Goal: Share content: Share content

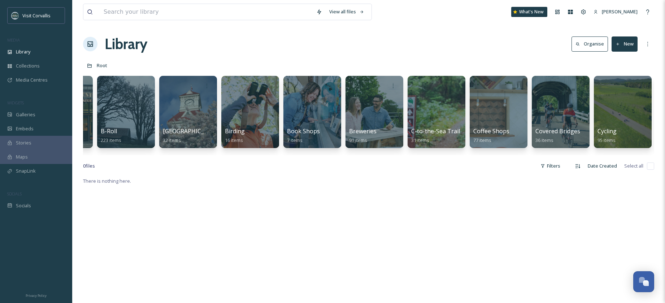
scroll to position [0, 245]
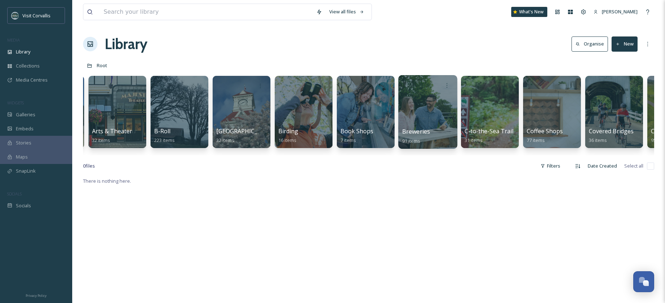
click at [419, 109] on div at bounding box center [427, 112] width 59 height 74
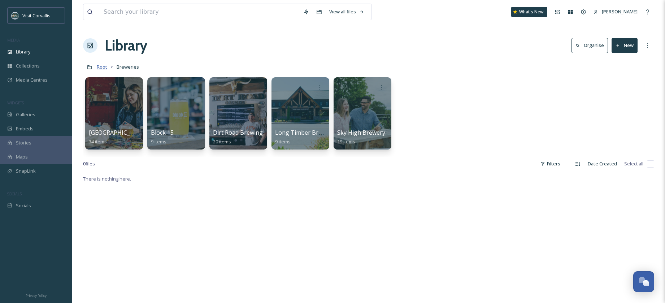
click at [104, 64] on span "Root" at bounding box center [102, 67] width 10 height 6
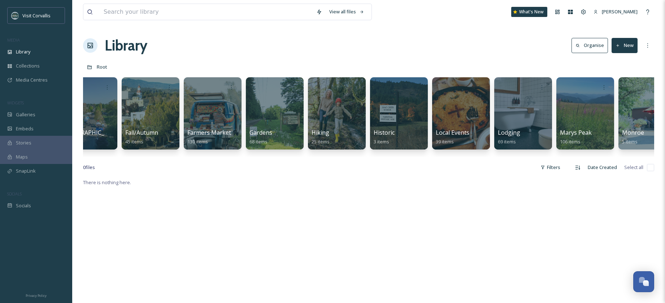
scroll to position [0, 1029]
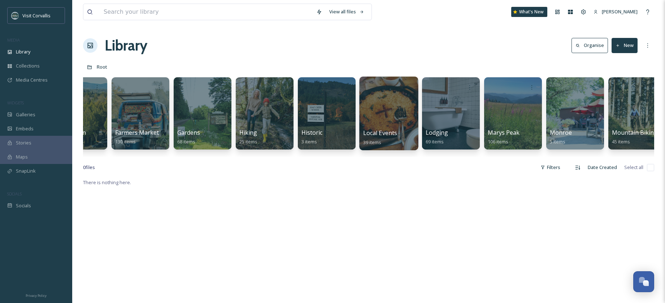
click at [386, 110] on div at bounding box center [388, 114] width 59 height 74
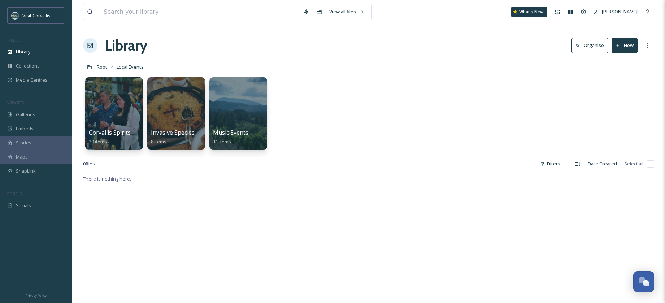
click at [622, 47] on button "New" at bounding box center [624, 45] width 26 height 15
click at [615, 89] on span "Folder" at bounding box center [616, 90] width 14 height 7
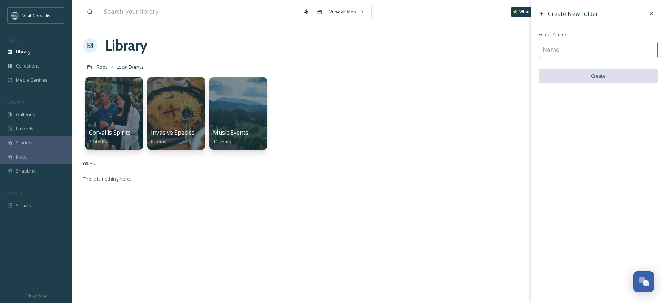
click at [583, 52] on input at bounding box center [598, 50] width 119 height 17
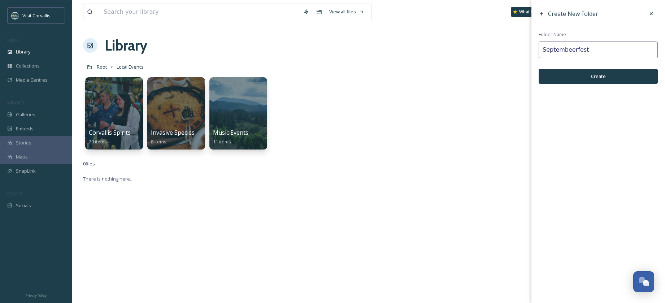
type input "Septembeerfest"
click at [600, 80] on button "Create" at bounding box center [598, 76] width 119 height 15
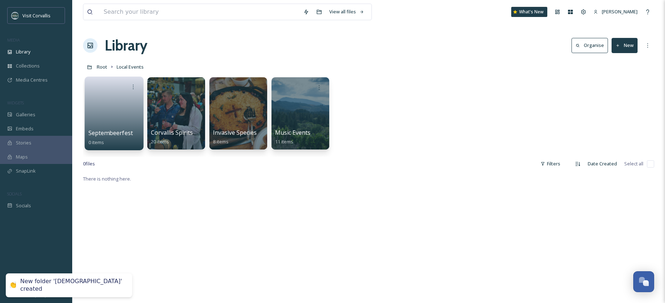
click at [116, 106] on link at bounding box center [114, 110] width 52 height 35
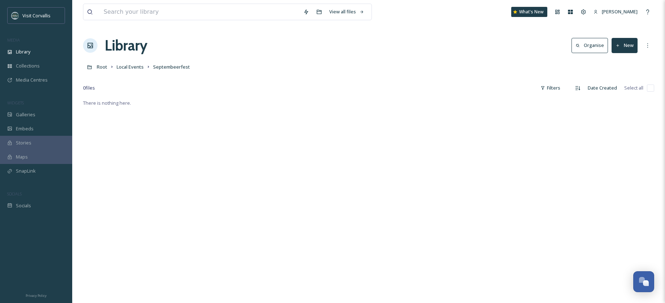
click at [624, 47] on button "New" at bounding box center [624, 45] width 26 height 15
click at [621, 60] on span "File Upload" at bounding box center [621, 62] width 24 height 7
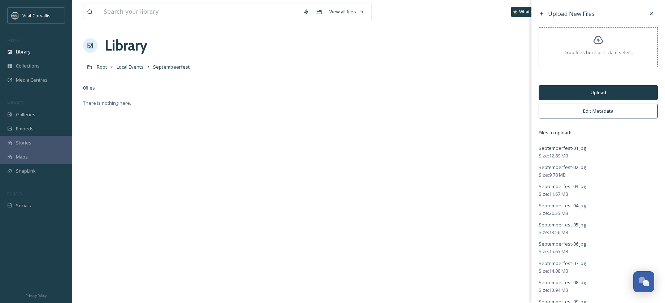
click at [576, 110] on button "Edit Metadata" at bounding box center [598, 111] width 119 height 15
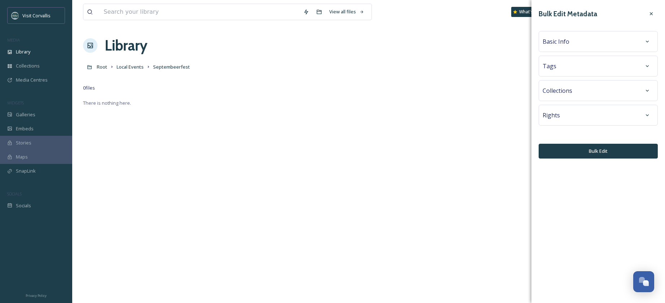
click at [563, 48] on div "Basic Info" at bounding box center [597, 41] width 111 height 13
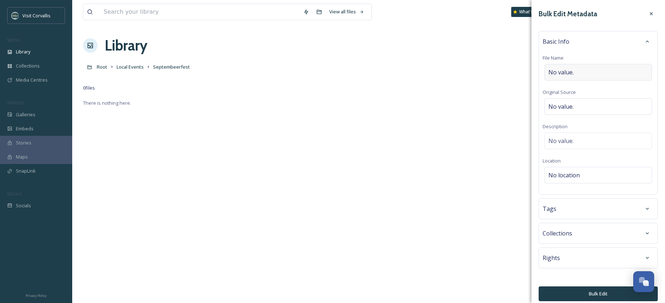
click at [565, 71] on span "No value." at bounding box center [560, 72] width 25 height 9
type input "Septembeerfest Fall 2025"
drag, startPoint x: 619, startPoint y: 72, endPoint x: 539, endPoint y: 68, distance: 80.2
click at [542, 68] on input "Septembeerfest Fall 2025" at bounding box center [597, 72] width 111 height 17
click at [563, 137] on span "No value." at bounding box center [560, 139] width 25 height 9
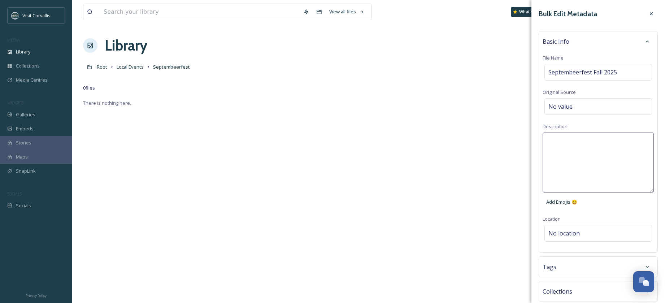
click at [554, 139] on textarea at bounding box center [597, 162] width 111 height 60
paste textarea "Septembeerfest Fall 2025"
drag, startPoint x: 590, startPoint y: 140, endPoint x: 598, endPoint y: 141, distance: 7.3
click at [590, 140] on textarea "Septembeerfest Fall 2025" at bounding box center [597, 162] width 111 height 60
paste textarea "best craft beer and cider among the trees of [GEOGRAPHIC_DATA] with live music,…"
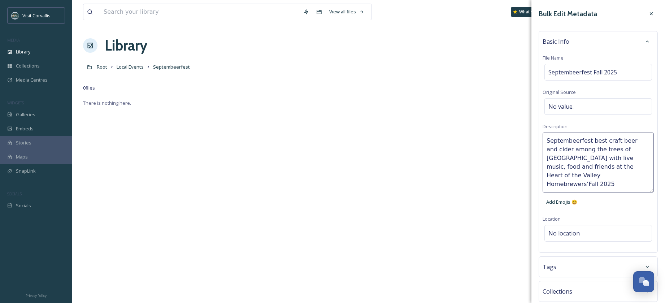
drag, startPoint x: 590, startPoint y: 142, endPoint x: 615, endPoint y: 144, distance: 25.3
click at [590, 142] on textarea "Septembeerfest best craft beer and cider among the trees of [GEOGRAPHIC_DATA] w…" at bounding box center [597, 162] width 111 height 60
click at [584, 161] on textarea "Septembeerfest celebrates the best craft beer and cider among the trees of [GEO…" at bounding box center [597, 162] width 111 height 60
drag, startPoint x: 559, startPoint y: 168, endPoint x: 540, endPoint y: 167, distance: 19.5
click at [542, 167] on textarea "Septembeerfest celebrates the best craft beer and cider among the trees of [GEO…" at bounding box center [597, 162] width 111 height 60
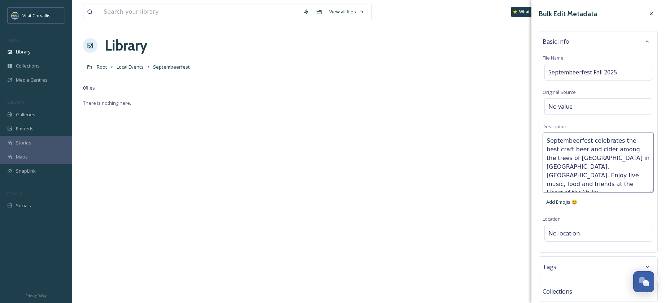
drag, startPoint x: 620, startPoint y: 167, endPoint x: 638, endPoint y: 166, distance: 17.7
click at [638, 166] on textarea "Septembeerfest celebrates the best craft beer and cider among the trees of [GEO…" at bounding box center [597, 162] width 111 height 60
click at [612, 183] on textarea "Septembeerfest celebrates the best craft beer and cider among the trees of [GEO…" at bounding box center [597, 162] width 111 height 60
drag, startPoint x: 620, startPoint y: 166, endPoint x: 627, endPoint y: 186, distance: 20.4
click at [627, 186] on textarea "Septembeerfest celebrates the best craft beer and cider among the trees of [GEO…" at bounding box center [597, 162] width 111 height 60
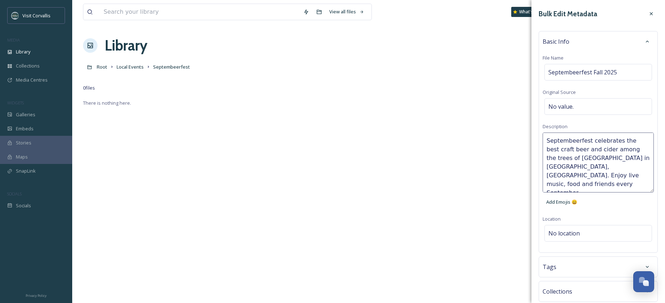
type textarea "Septembeerfest celebrates the best craft beer and cider among the trees of [GEO…"
click at [584, 228] on div "Basic Info File Name Septembeerfest Fall 2025 Original Source No value. Descrip…" at bounding box center [598, 142] width 119 height 222
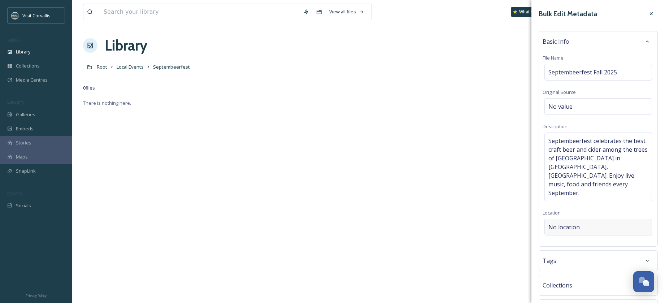
click at [566, 223] on span "No location" at bounding box center [563, 227] width 31 height 9
click at [554, 219] on input at bounding box center [598, 227] width 107 height 16
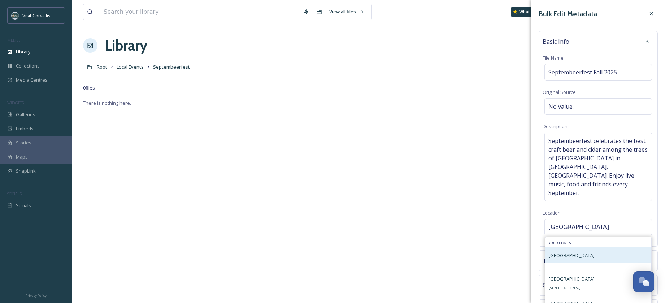
type input "[GEOGRAPHIC_DATA]"
click at [568, 247] on div "[GEOGRAPHIC_DATA]" at bounding box center [598, 255] width 106 height 16
click at [602, 299] on div "[GEOGRAPHIC_DATA] [STREET_ADDRESS][PERSON_NAME]" at bounding box center [579, 307] width 60 height 17
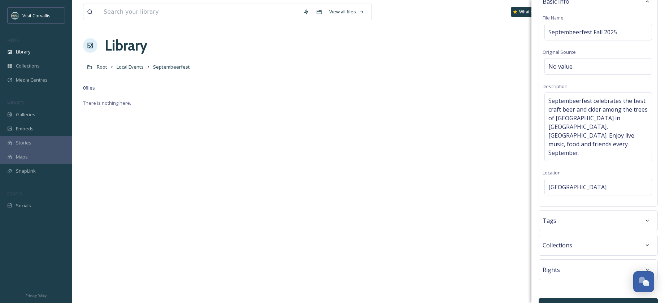
click at [583, 214] on div "Tags" at bounding box center [597, 220] width 111 height 13
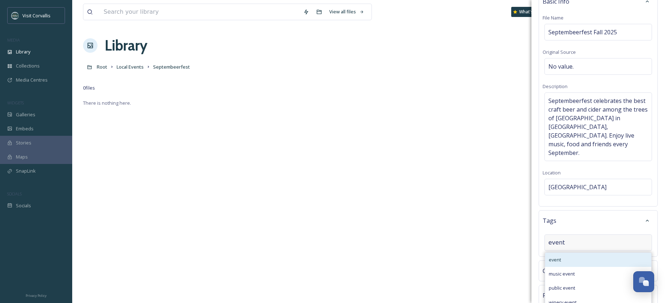
type input "event"
click at [575, 253] on div "event" at bounding box center [598, 260] width 106 height 14
click at [565, 253] on input at bounding box center [584, 257] width 72 height 9
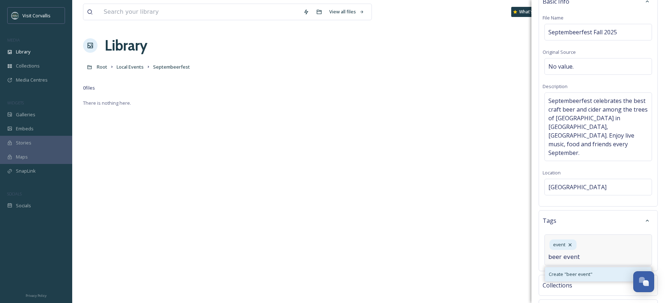
type input "beer event"
click at [574, 267] on div "Create " beer event "" at bounding box center [598, 274] width 106 height 14
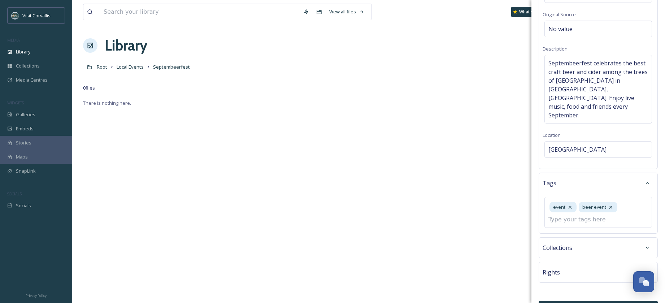
scroll to position [80, 0]
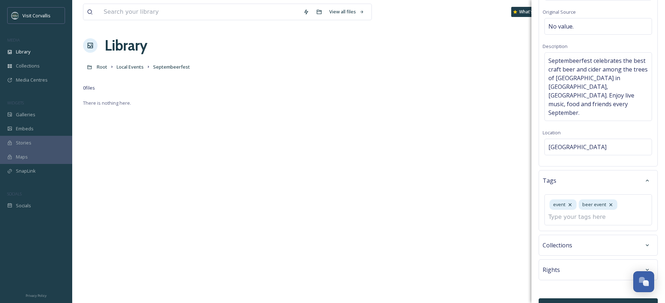
click at [599, 298] on button "Bulk Edit" at bounding box center [598, 305] width 119 height 15
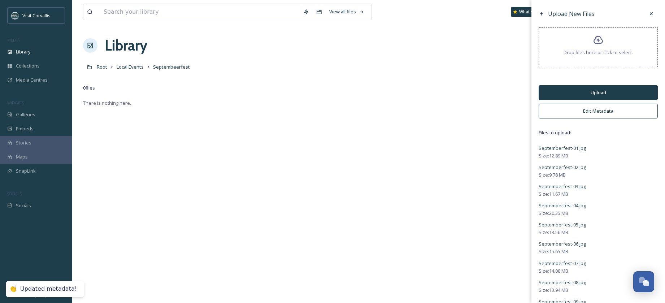
click at [581, 89] on button "Upload" at bounding box center [598, 92] width 119 height 15
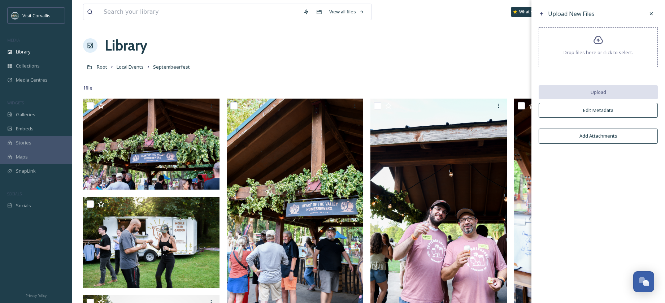
click at [421, 67] on div "Root Local Events Septembeerfest" at bounding box center [368, 67] width 571 height 14
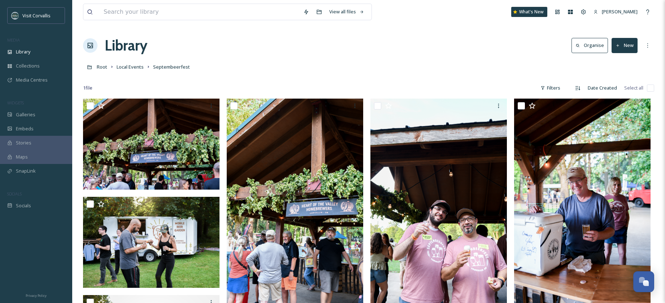
click at [309, 37] on div "Library Organise New" at bounding box center [368, 46] width 571 height 22
click at [37, 114] on div "Galleries" at bounding box center [36, 115] width 72 height 14
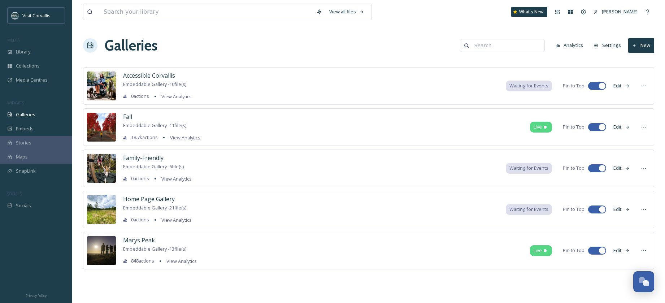
click at [642, 46] on button "New" at bounding box center [641, 45] width 26 height 15
click at [640, 62] on span "Gallery" at bounding box center [642, 62] width 15 height 7
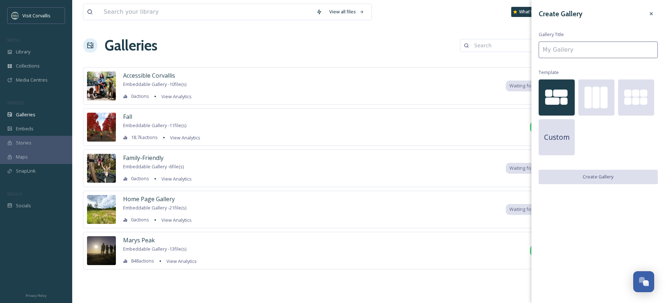
click at [579, 48] on input at bounding box center [598, 50] width 119 height 17
type input "S"
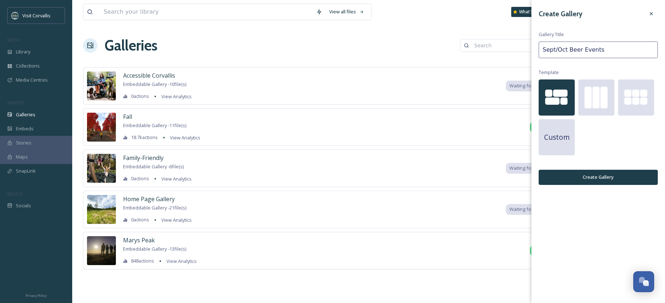
drag, startPoint x: 567, startPoint y: 49, endPoint x: 513, endPoint y: 49, distance: 54.9
click at [539, 49] on input "Sept/Oct Beer Events" at bounding box center [598, 50] width 119 height 17
type input "Fall Beer Events"
click at [599, 176] on button "Create Gallery" at bounding box center [598, 177] width 119 height 15
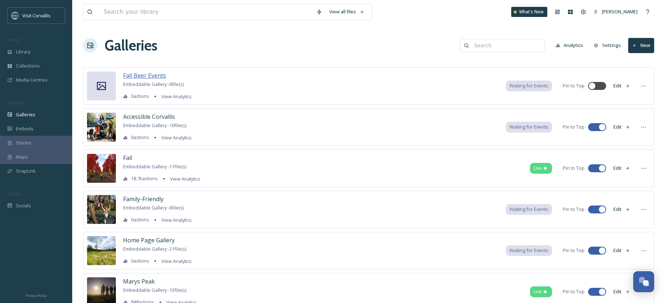
click at [142, 75] on span "Fall Beer Events" at bounding box center [144, 75] width 43 height 8
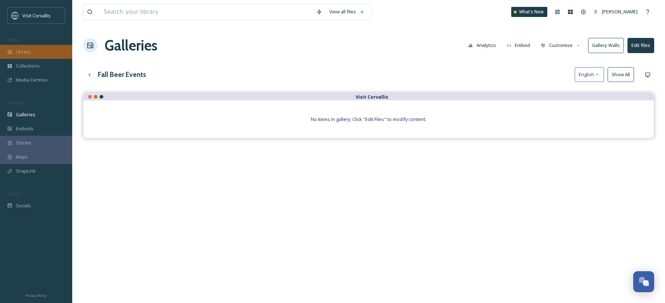
click at [22, 51] on span "Library" at bounding box center [23, 51] width 14 height 7
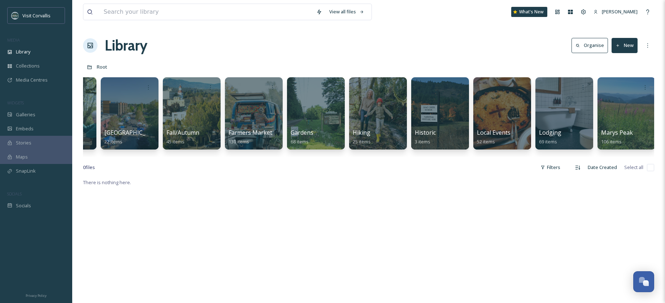
scroll to position [0, 985]
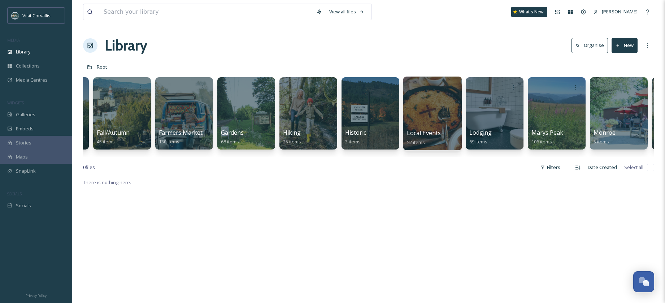
click at [440, 105] on div at bounding box center [432, 114] width 59 height 74
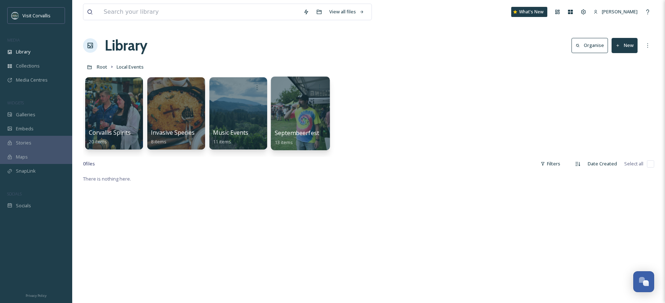
click at [307, 101] on div at bounding box center [300, 114] width 59 height 74
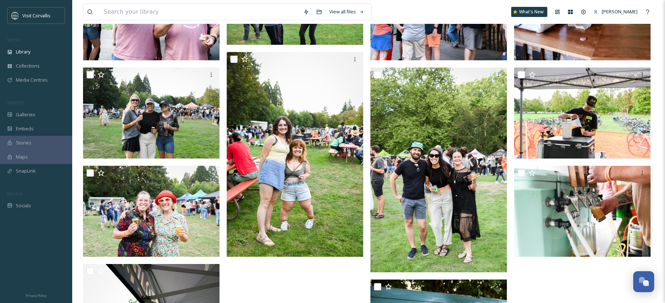
scroll to position [288, 0]
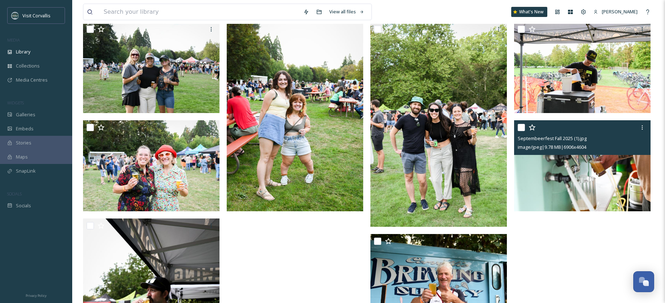
click at [521, 126] on input "checkbox" at bounding box center [521, 127] width 7 height 7
checkbox input "true"
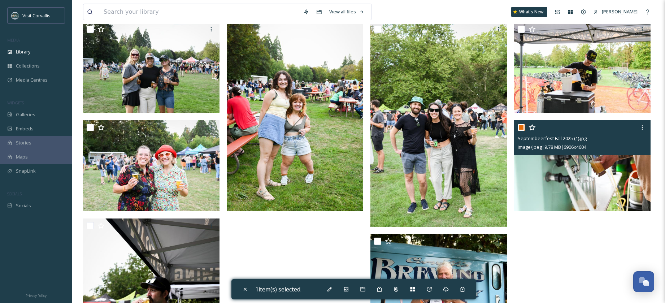
scroll to position [421, 0]
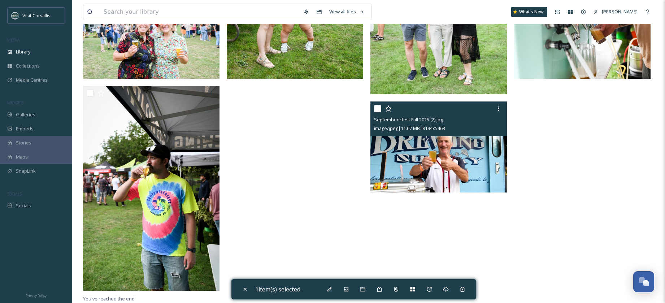
click at [377, 110] on input "checkbox" at bounding box center [377, 108] width 7 height 7
checkbox input "true"
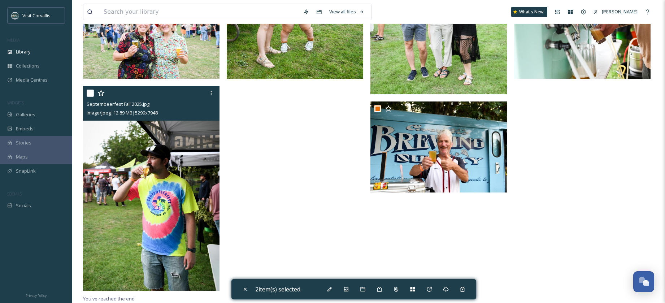
click at [94, 92] on div at bounding box center [152, 93] width 131 height 13
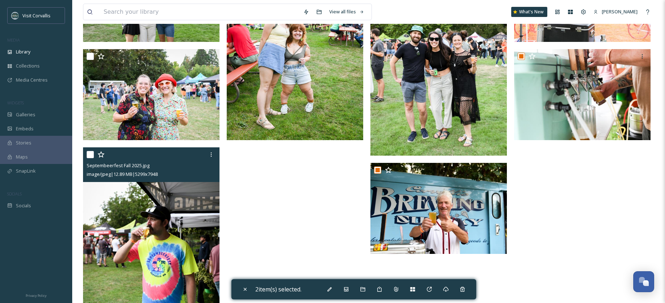
scroll to position [351, 0]
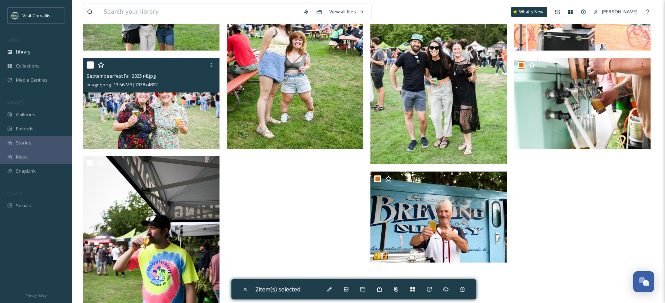
click at [89, 65] on input "checkbox" at bounding box center [90, 64] width 7 height 7
checkbox input "true"
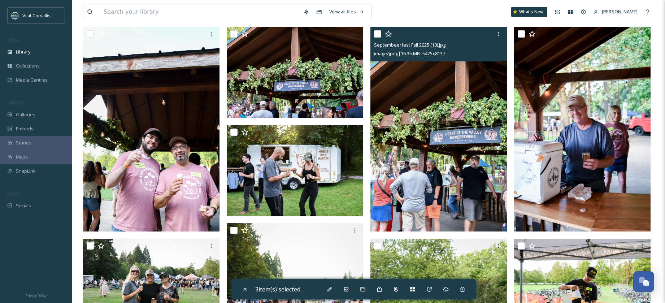
scroll to position [40, 0]
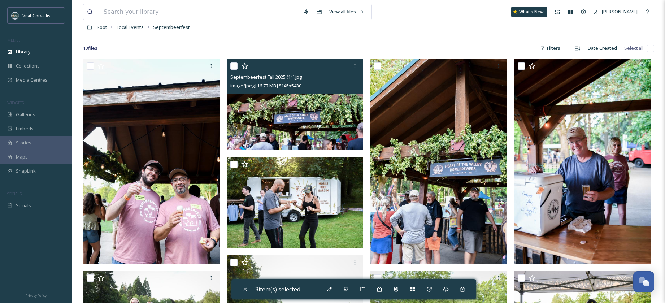
click at [233, 67] on input "checkbox" at bounding box center [233, 65] width 7 height 7
checkbox input "true"
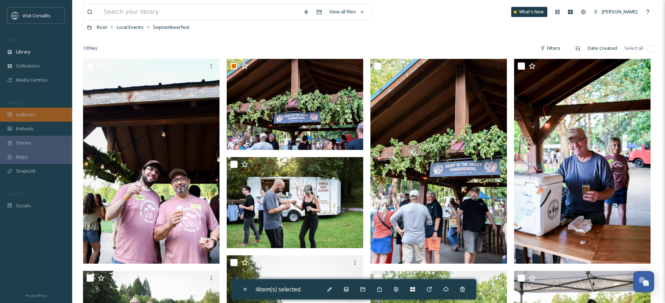
click at [32, 116] on span "Galleries" at bounding box center [25, 114] width 19 height 7
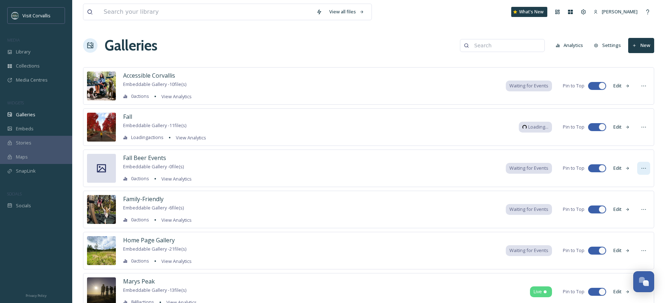
click at [643, 168] on icon at bounding box center [644, 168] width 6 height 6
click at [159, 160] on span "Fall Beer Events" at bounding box center [144, 158] width 43 height 8
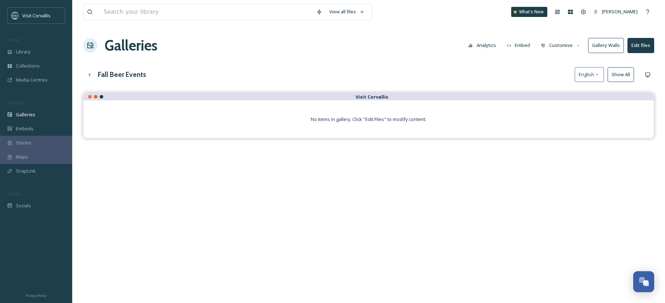
click at [642, 48] on button "Edit files" at bounding box center [640, 45] width 27 height 15
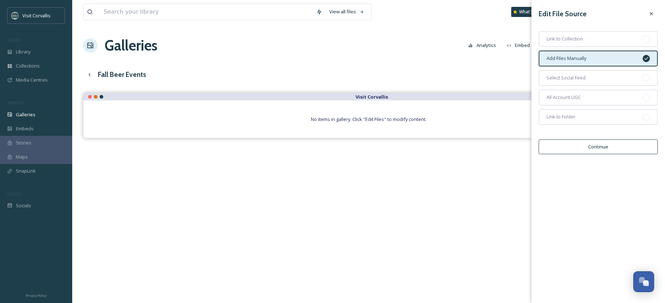
click at [579, 60] on span "Add Files Manually" at bounding box center [566, 58] width 40 height 7
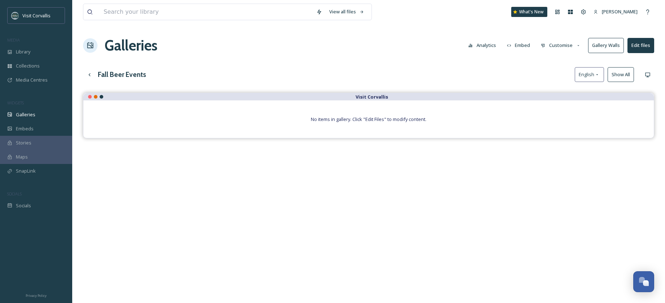
click at [494, 73] on div "Fall Beer Events English Show All" at bounding box center [368, 74] width 571 height 15
click at [368, 118] on span "No items in gallery. Click "Edit Files" to modify content." at bounding box center [369, 119] width 116 height 6
click at [645, 43] on button "Edit files" at bounding box center [640, 45] width 27 height 15
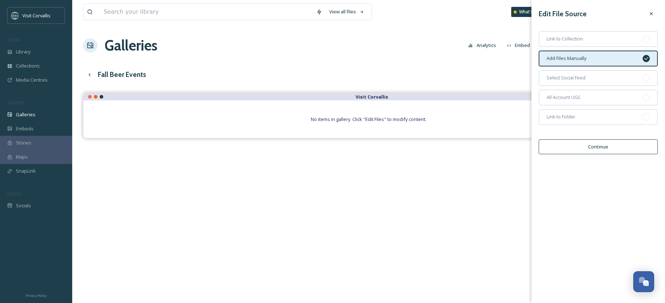
click at [616, 150] on button "Continue" at bounding box center [598, 146] width 119 height 15
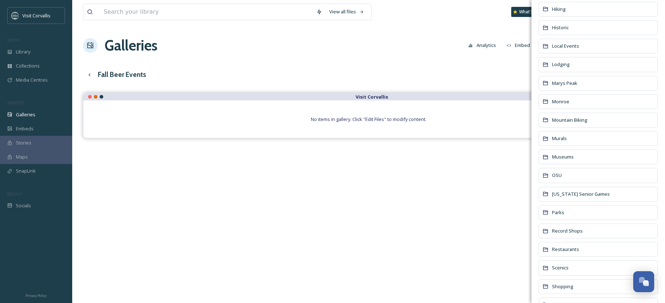
scroll to position [395, 0]
click at [564, 63] on span "Local Events" at bounding box center [565, 63] width 27 height 6
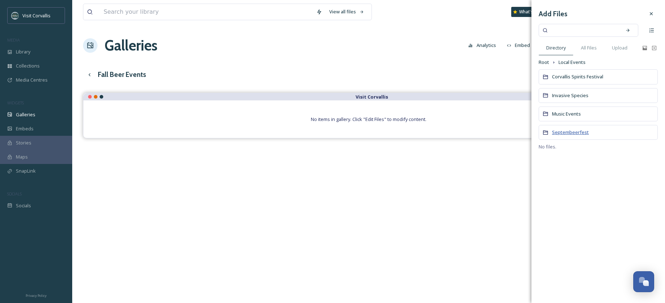
click at [571, 133] on span "Septembeerfest" at bounding box center [570, 132] width 37 height 6
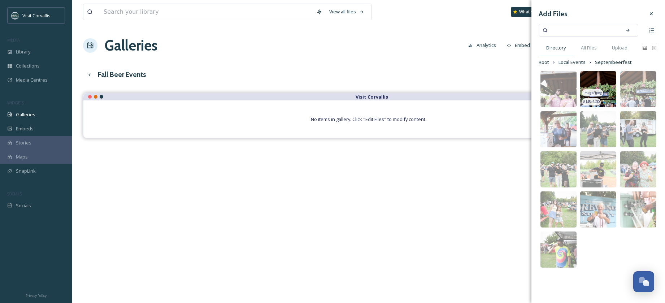
click at [605, 83] on img at bounding box center [598, 89] width 36 height 36
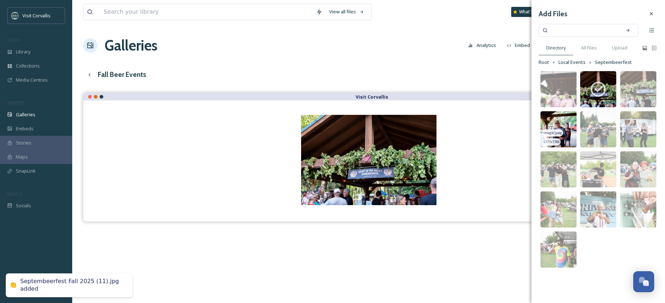
click at [562, 128] on img at bounding box center [558, 129] width 36 height 36
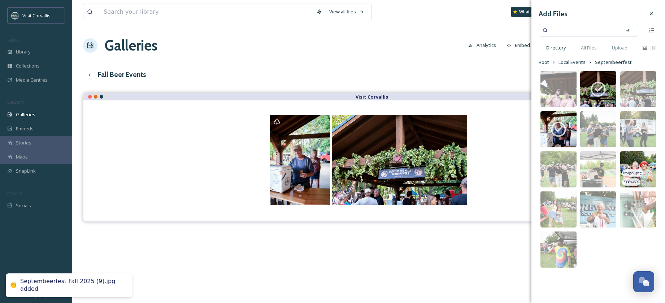
click at [638, 164] on img at bounding box center [638, 169] width 36 height 36
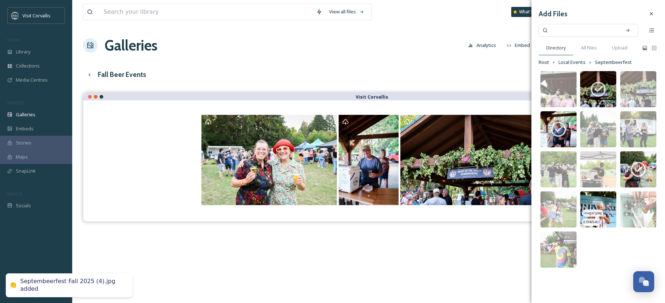
click at [606, 202] on img at bounding box center [598, 209] width 36 height 36
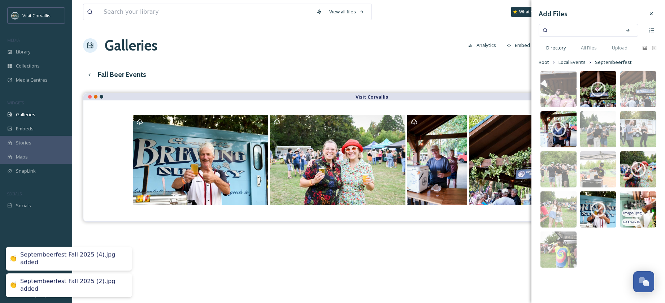
click at [649, 202] on img at bounding box center [638, 209] width 36 height 36
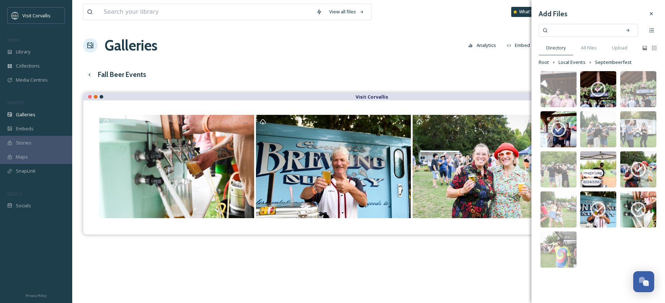
click at [609, 158] on img at bounding box center [598, 169] width 36 height 36
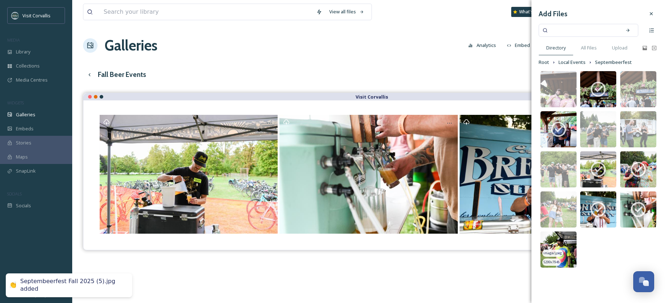
click at [567, 239] on img at bounding box center [558, 249] width 36 height 36
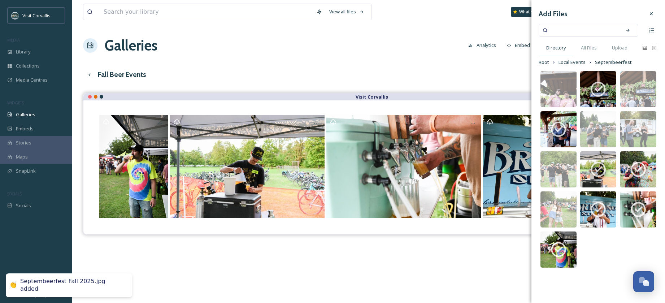
click at [409, 48] on div "Galleries Analytics Embed Customise Gallery Walls Edit files" at bounding box center [368, 46] width 571 height 22
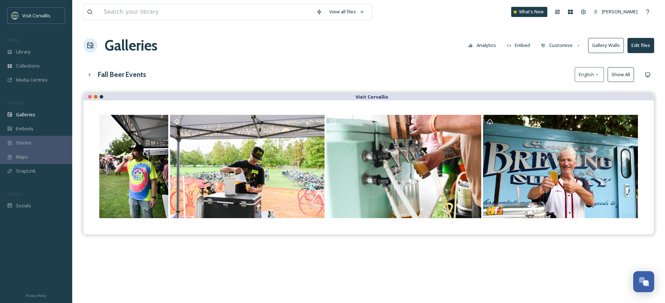
click at [523, 44] on button "Embed" at bounding box center [518, 45] width 31 height 14
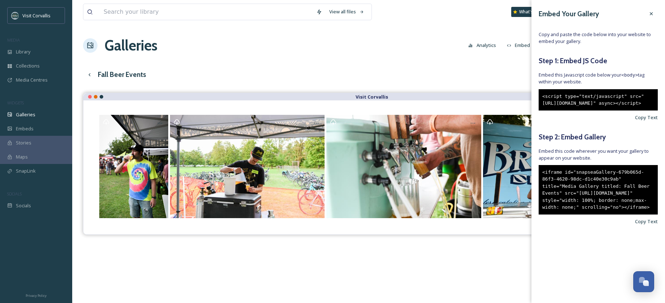
click at [570, 110] on div "<script type="text/javascript" src="[URL][DOMAIN_NAME]" async></script>" at bounding box center [598, 99] width 119 height 21
drag, startPoint x: 563, startPoint y: 125, endPoint x: 540, endPoint y: 98, distance: 35.1
click at [541, 98] on div "<script type="text/javascript" src="[URL][DOMAIN_NAME]" async></script>" at bounding box center [598, 99] width 119 height 21
copy div "<script type="text/javascript" src="[URL][DOMAIN_NAME]" async></script>"
